Goal: Find specific page/section

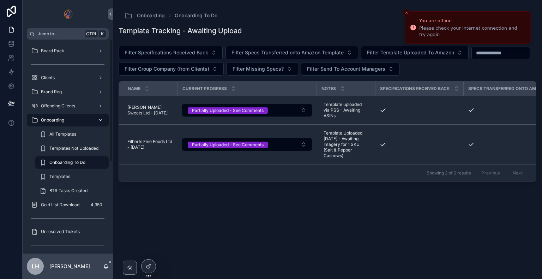
click at [72, 122] on div "Onboarding" at bounding box center [67, 119] width 73 height 11
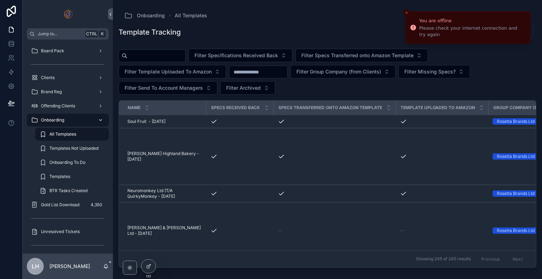
click at [101, 122] on icon "scrollable content" at bounding box center [100, 119] width 5 height 5
